Goal: Find specific page/section: Find specific page/section

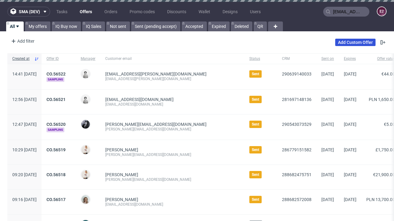
type input "[EMAIL_ADDRESS][PERSON_NAME][DOMAIN_NAME]"
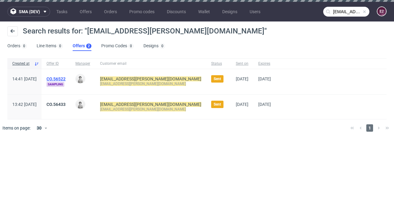
click at [82, 46] on link "Offers 2" at bounding box center [82, 46] width 19 height 10
click at [65, 79] on link "CO.56522" at bounding box center [55, 79] width 19 height 5
